Goal: Task Accomplishment & Management: Manage account settings

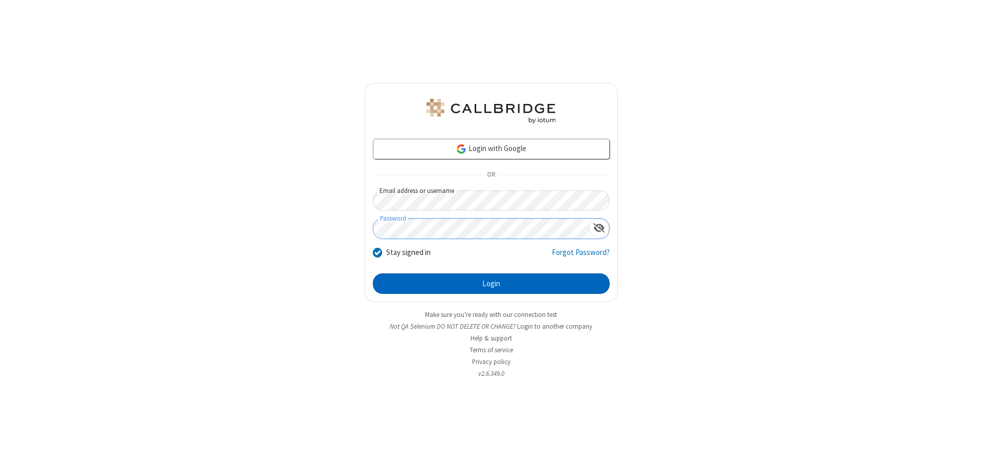
click at [491, 283] on button "Login" at bounding box center [491, 283] width 237 height 20
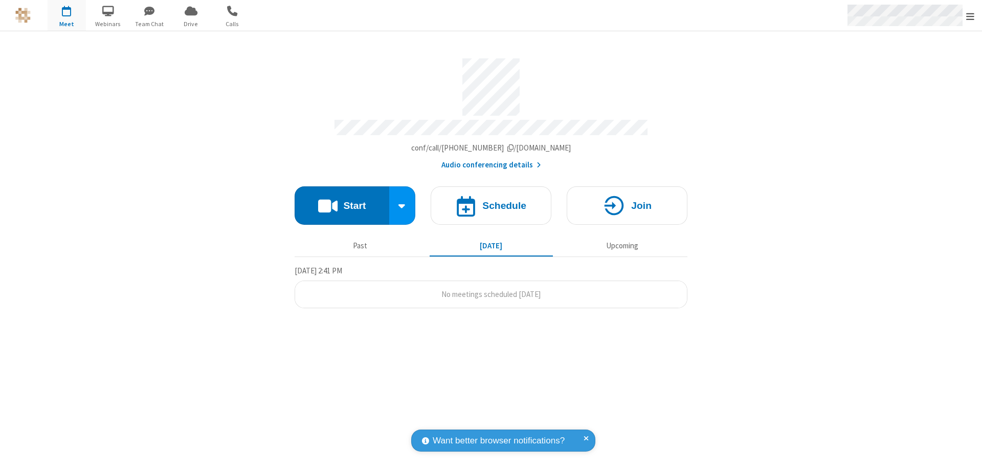
click at [970, 16] on span "Open menu" at bounding box center [970, 16] width 8 height 10
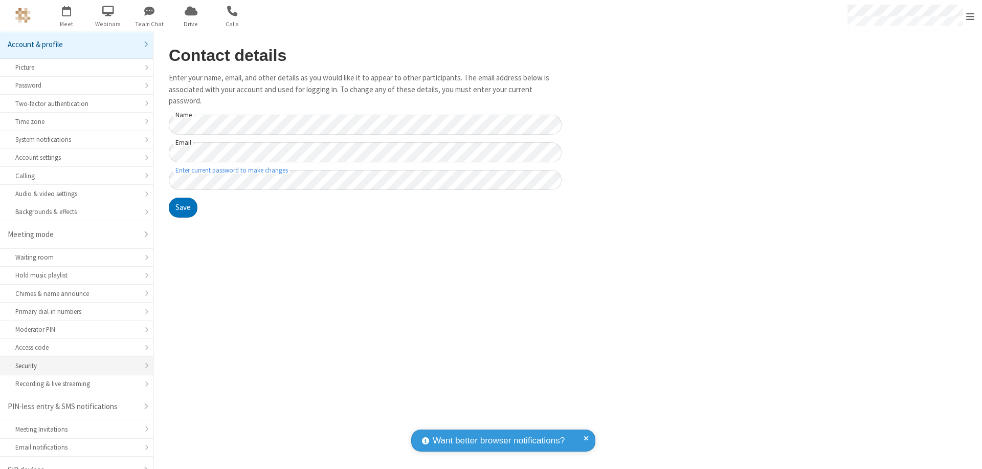
click at [73, 361] on div "Security" at bounding box center [76, 366] width 122 height 10
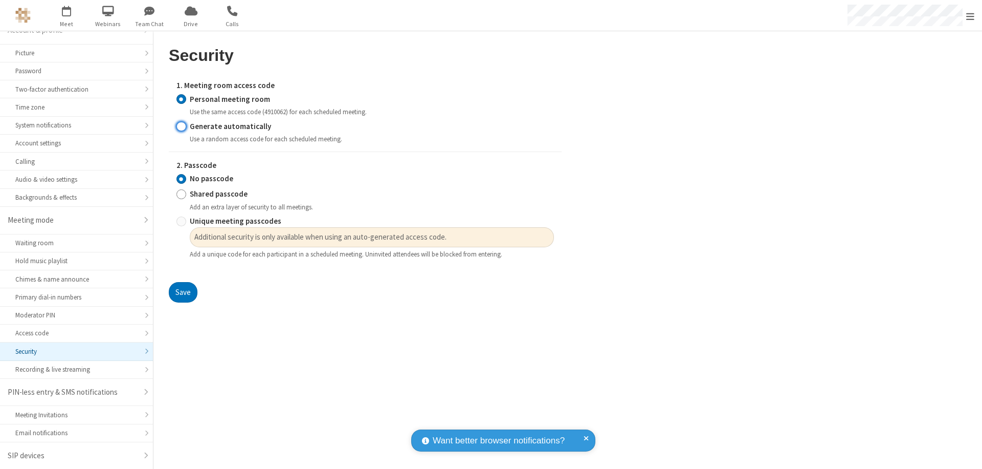
click at [181, 126] on input "Generate automatically" at bounding box center [181, 126] width 10 height 11
radio input "true"
click at [181, 221] on input "Unique meeting passcodes" at bounding box center [181, 221] width 10 height 11
radio input "true"
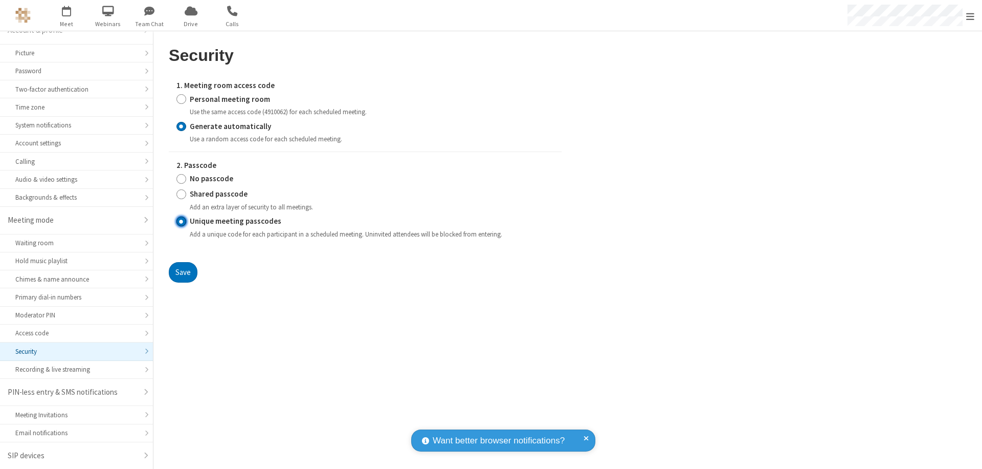
click at [183, 272] on button "Save" at bounding box center [183, 272] width 29 height 20
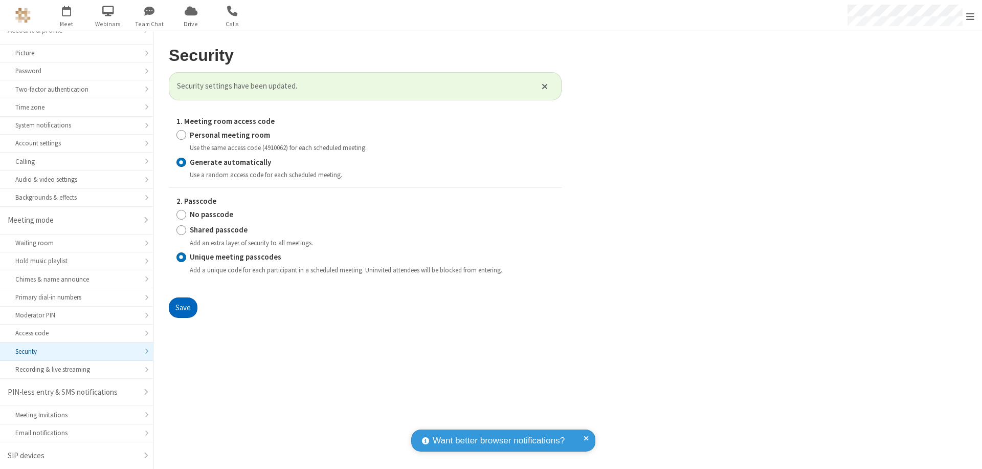
click at [970, 16] on span "Open menu" at bounding box center [970, 16] width 8 height 10
click at [67, 15] on span "button" at bounding box center [67, 10] width 38 height 17
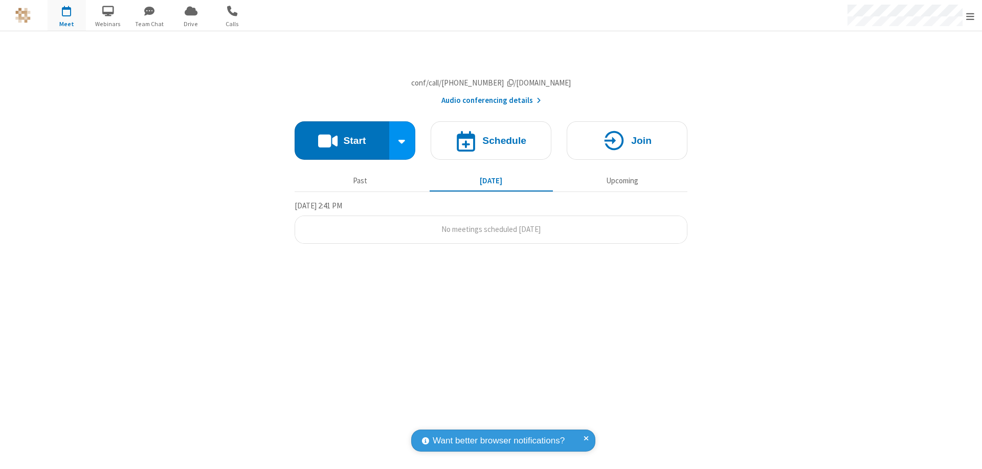
click at [491, 145] on h4 "Schedule" at bounding box center [504, 141] width 44 height 10
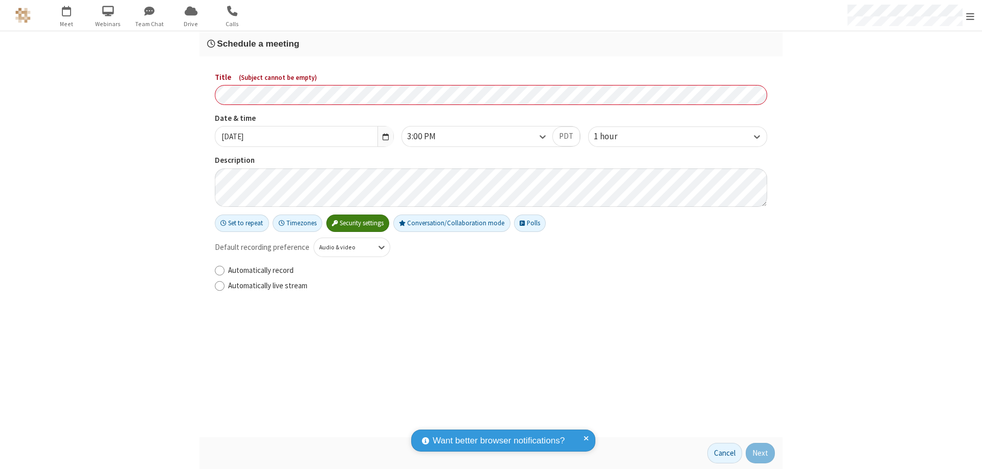
click at [491, 43] on h3 "Schedule a meeting" at bounding box center [491, 44] width 568 height 10
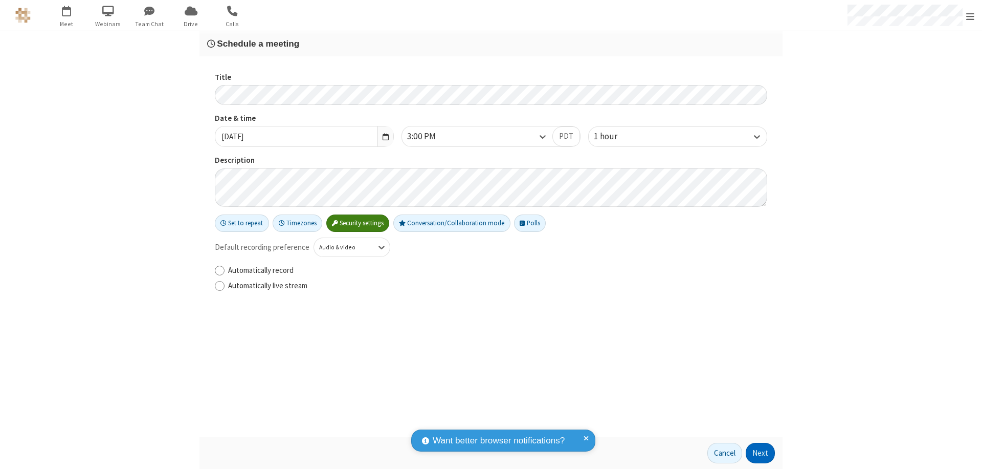
click at [761, 453] on button "Next" at bounding box center [760, 452] width 29 height 20
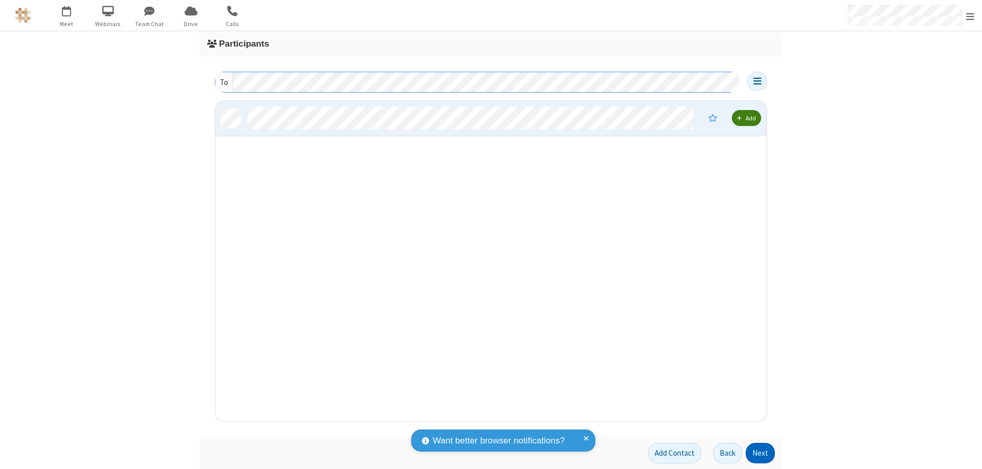
click at [761, 453] on button "Next" at bounding box center [760, 452] width 29 height 20
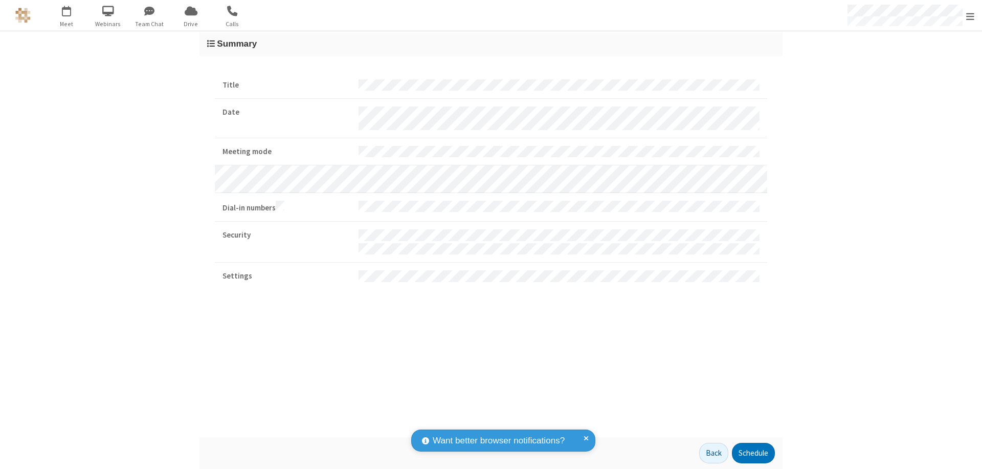
click at [970, 16] on span "Open menu" at bounding box center [970, 16] width 8 height 10
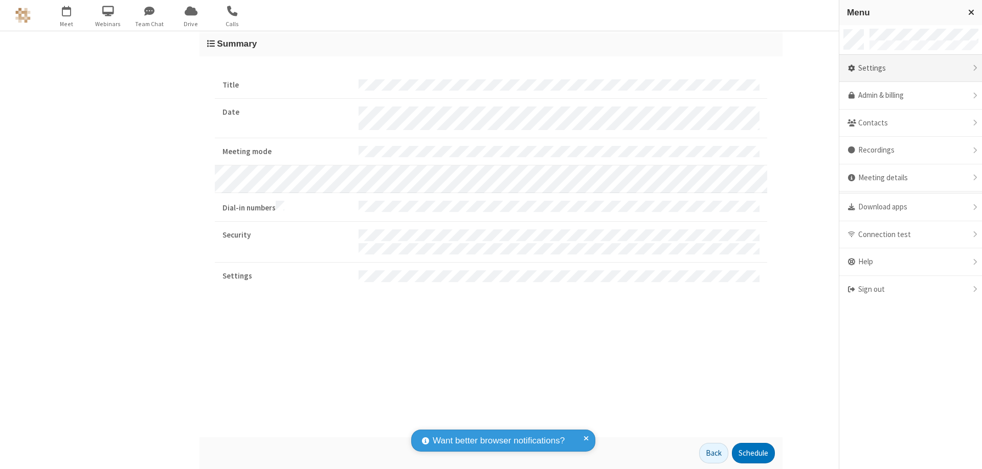
click at [927, 68] on div "Settings" at bounding box center [910, 69] width 143 height 28
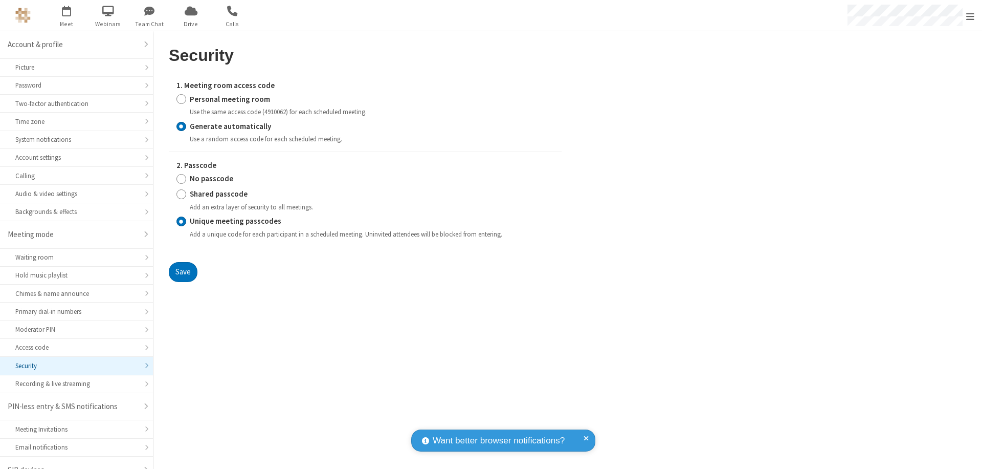
scroll to position [14, 0]
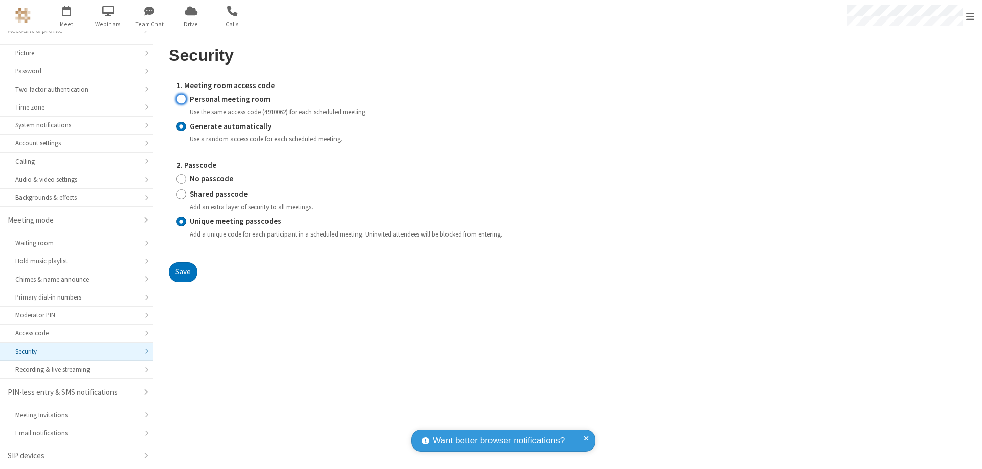
click at [181, 99] on input "Personal meeting room" at bounding box center [181, 99] width 10 height 11
radio input "true"
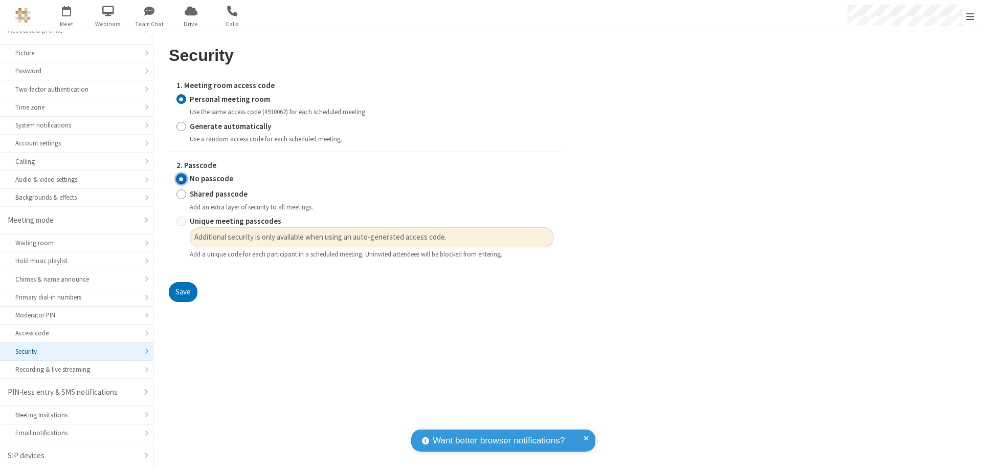
click at [181, 179] on input "No passcode" at bounding box center [181, 178] width 10 height 11
click at [183, 292] on button "Save" at bounding box center [183, 292] width 29 height 20
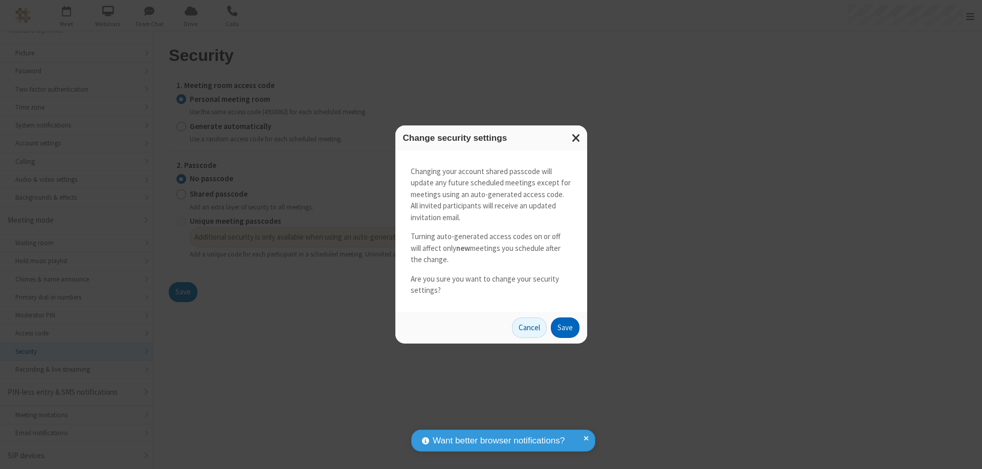
click at [565, 327] on button "Save" at bounding box center [565, 327] width 29 height 20
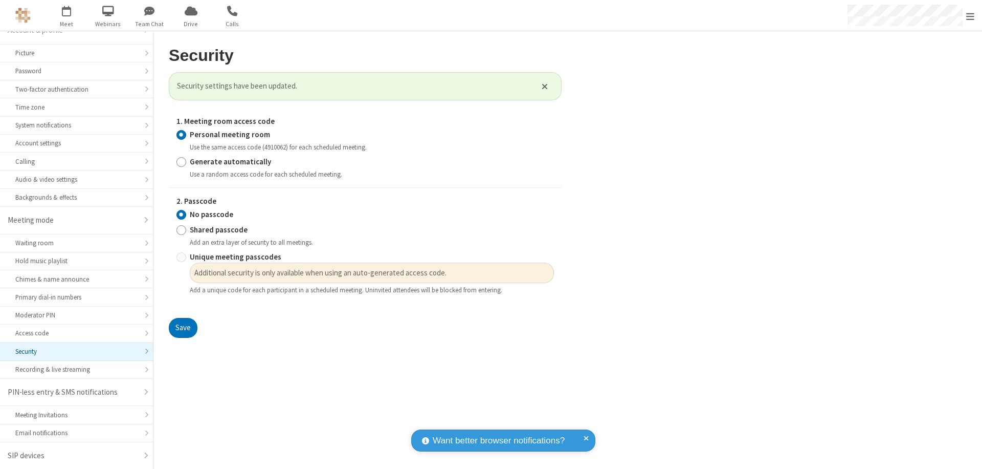
click at [970, 15] on span "Open menu" at bounding box center [970, 16] width 8 height 10
click at [982, 289] on span at bounding box center [994, 289] width 9 height 8
